Goal: Use online tool/utility: Utilize a website feature to perform a specific function

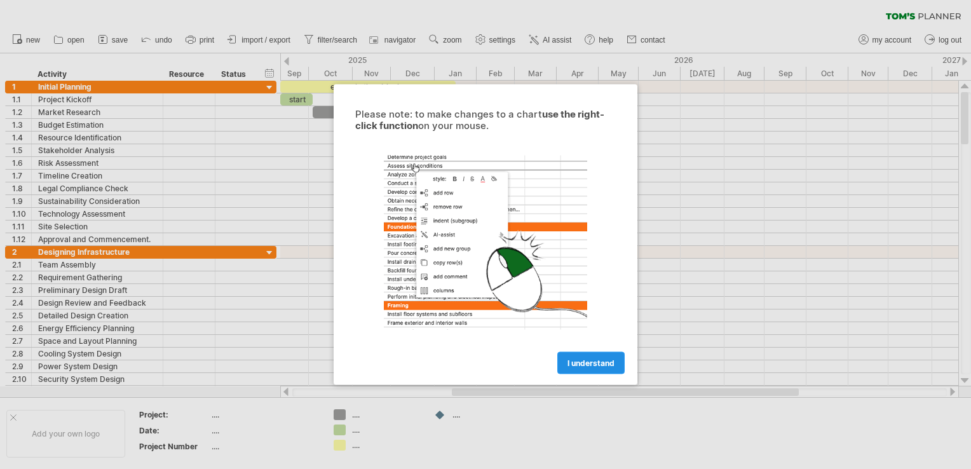
drag, startPoint x: 0, startPoint y: 0, endPoint x: 588, endPoint y: 360, distance: 689.5
click at [588, 360] on span "I understand" at bounding box center [590, 363] width 47 height 10
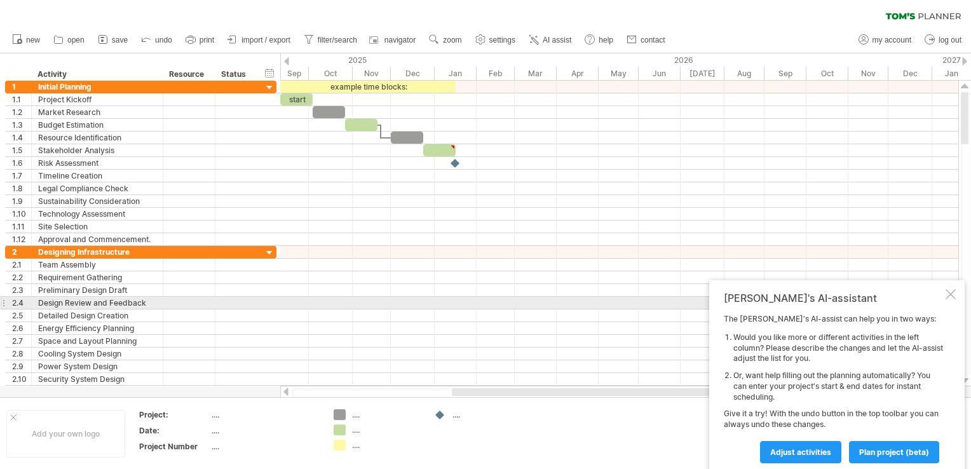
click at [384, 309] on div at bounding box center [619, 315] width 678 height 13
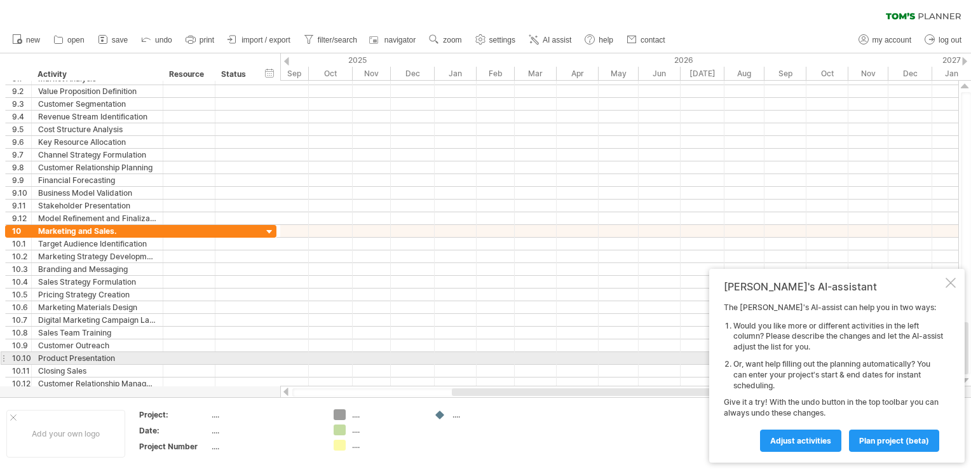
drag, startPoint x: 963, startPoint y: 126, endPoint x: 959, endPoint y: 335, distance: 209.7
click at [959, 335] on div "Trying to reach [DOMAIN_NAME] Connected again... 0% clear filter new 1" at bounding box center [485, 234] width 971 height 469
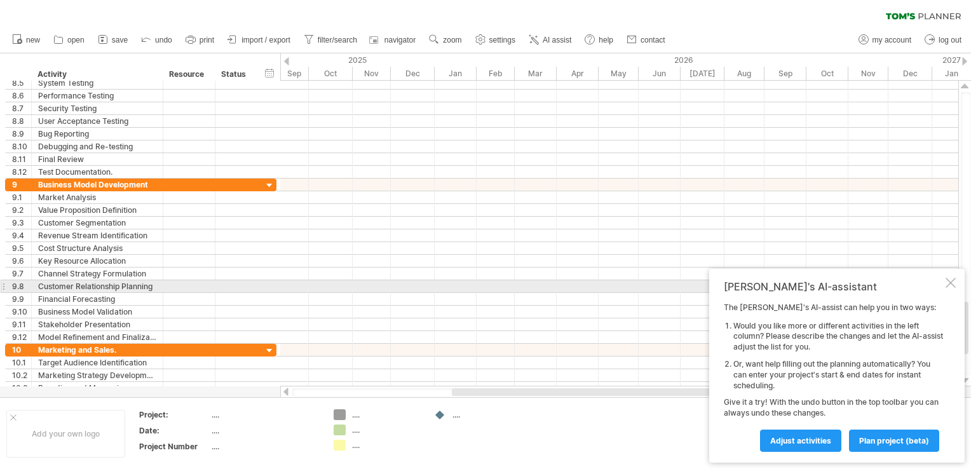
click at [951, 285] on div at bounding box center [950, 283] width 10 height 10
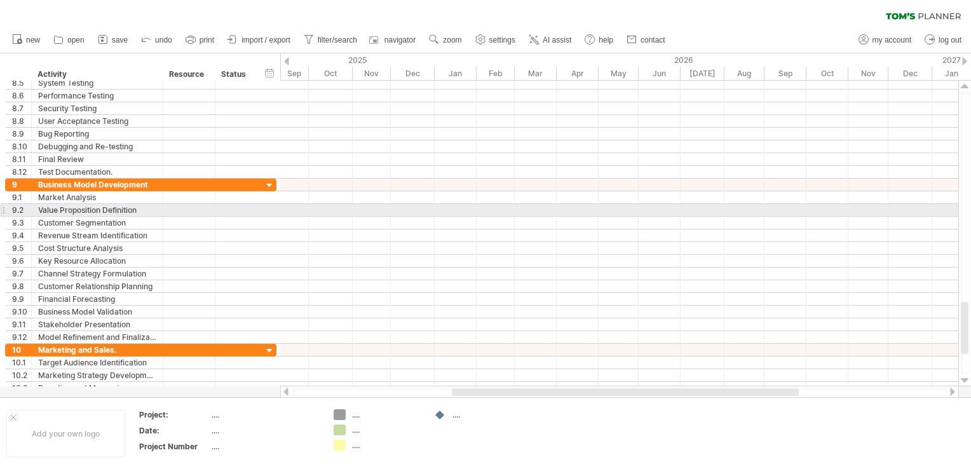
drag, startPoint x: 970, startPoint y: 331, endPoint x: 969, endPoint y: 197, distance: 134.0
click at [969, 197] on div at bounding box center [966, 233] width 10 height 282
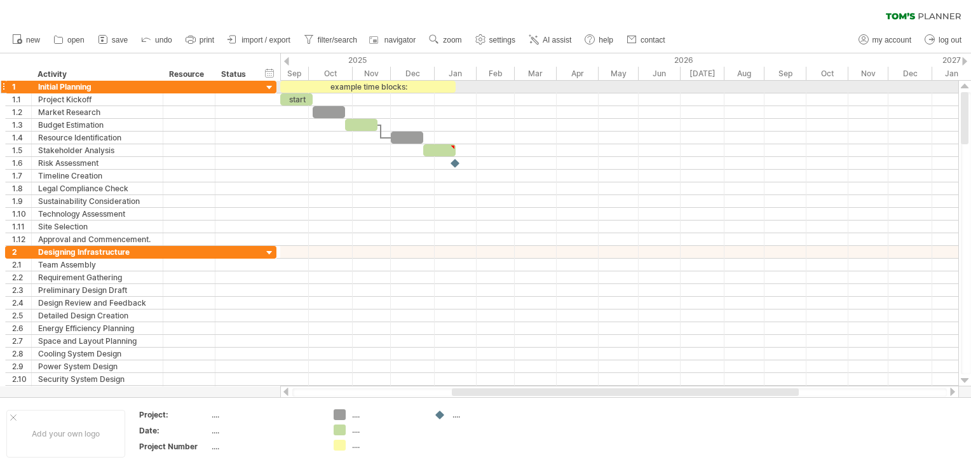
drag, startPoint x: 965, startPoint y: 321, endPoint x: 955, endPoint y: 88, distance: 234.0
click at [955, 88] on div "Trying to reach [DOMAIN_NAME] Connected again... 0% clear filter new 1" at bounding box center [485, 234] width 971 height 469
click at [540, 38] on icon at bounding box center [533, 39] width 13 height 13
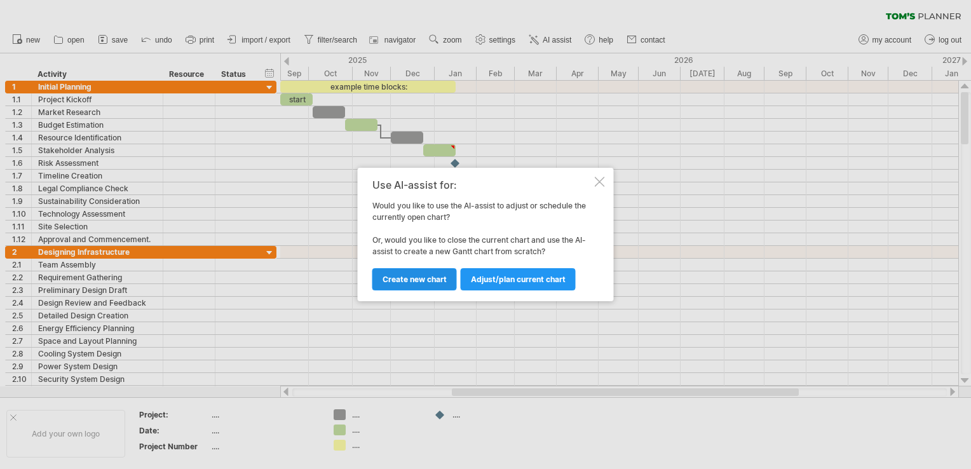
click at [437, 278] on span "Create new chart" at bounding box center [414, 279] width 64 height 10
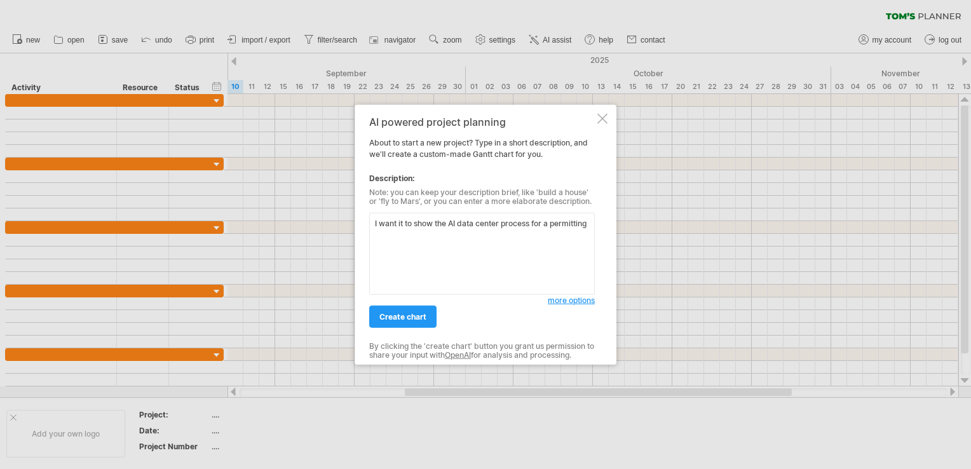
click at [498, 227] on textarea "I want it to show the AI data center process for a permitting" at bounding box center [482, 254] width 226 height 82
type textarea "I want it to show the AI data center building process for a permitting"
click at [422, 317] on span "create chart" at bounding box center [402, 317] width 47 height 10
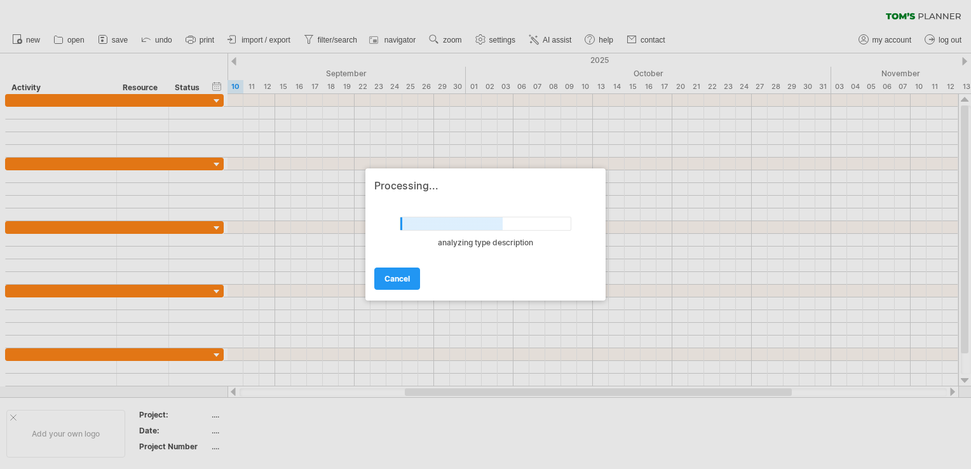
click at [590, 262] on div "cancel" at bounding box center [485, 273] width 222 height 32
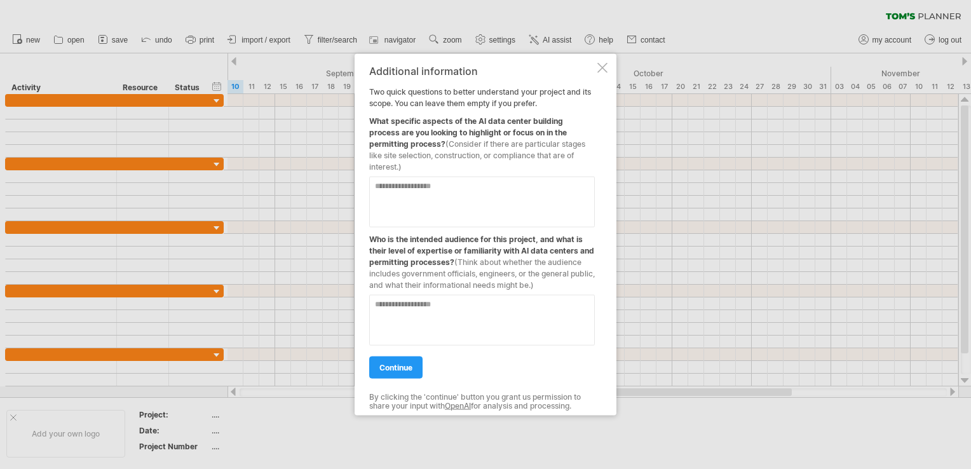
click at [492, 177] on textarea at bounding box center [482, 202] width 226 height 51
type textarea "**********"
click at [468, 321] on textarea at bounding box center [482, 320] width 226 height 51
type textarea "**********"
click at [398, 363] on span "continue" at bounding box center [395, 368] width 33 height 10
